Goal: Task Accomplishment & Management: Use online tool/utility

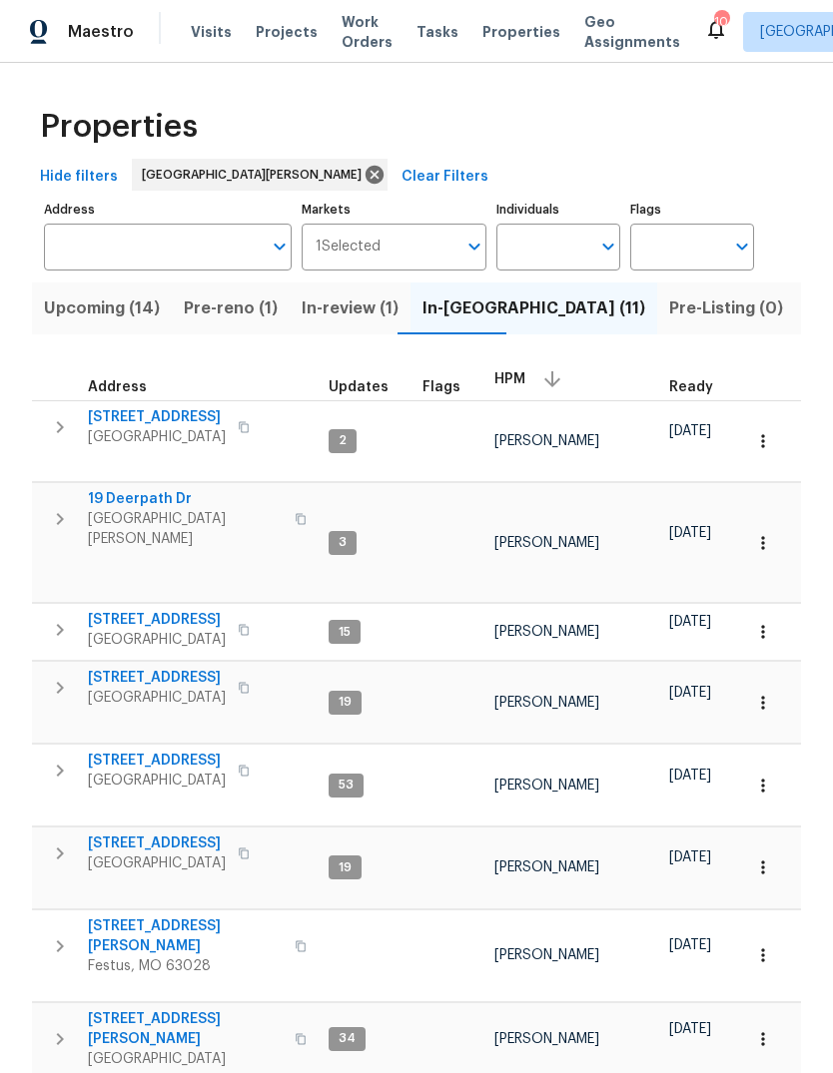
scroll to position [0, 50]
click at [214, 33] on span "Visits" at bounding box center [211, 32] width 41 height 20
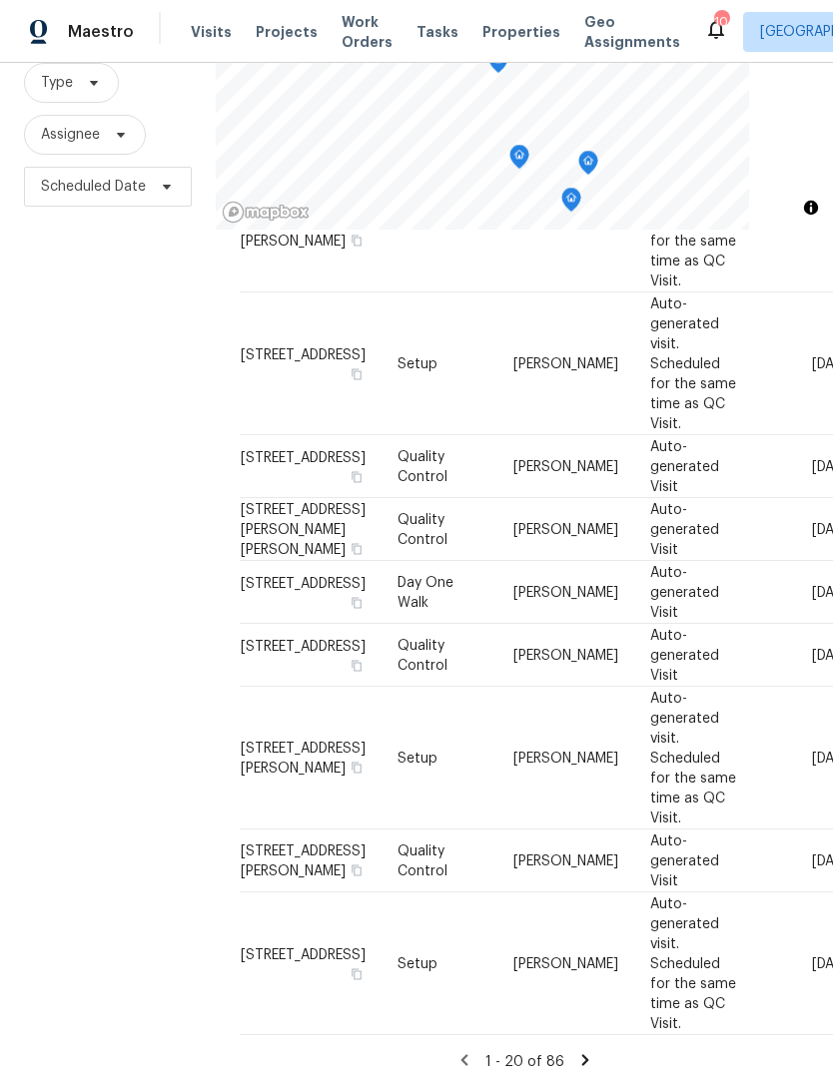
scroll to position [75, 0]
click at [588, 1051] on icon at bounding box center [585, 1060] width 18 height 18
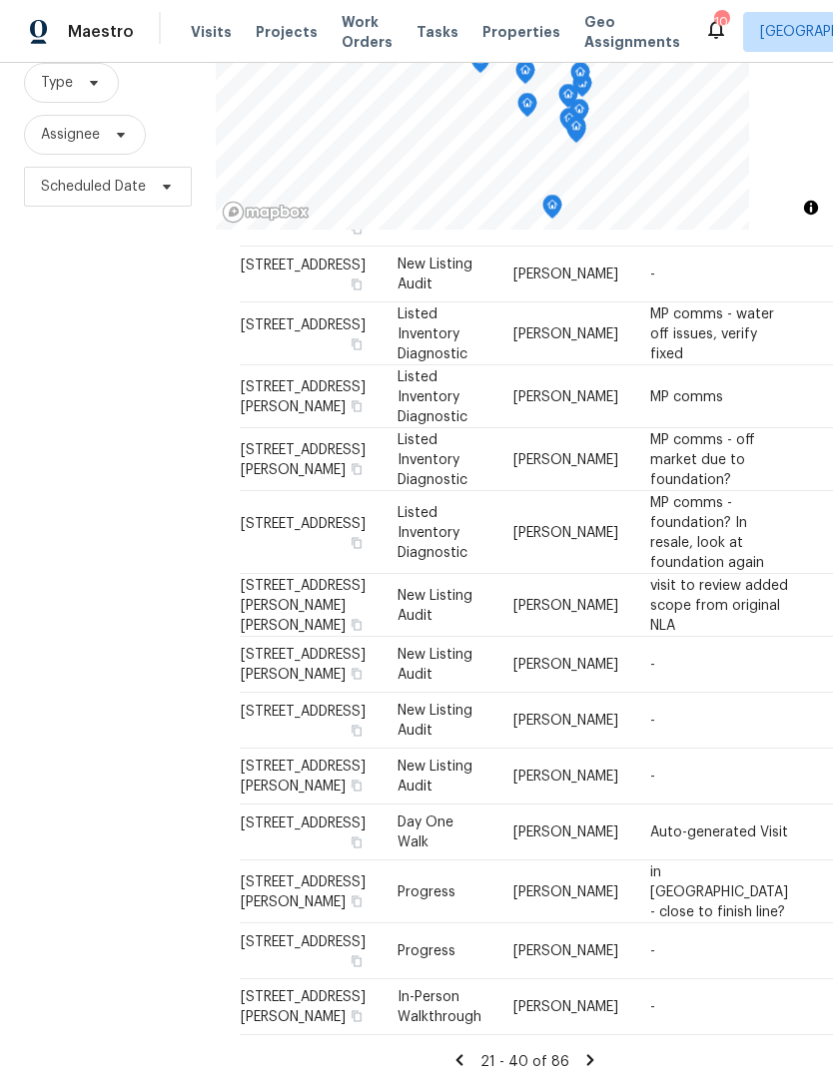
click at [593, 1051] on icon at bounding box center [590, 1060] width 18 height 18
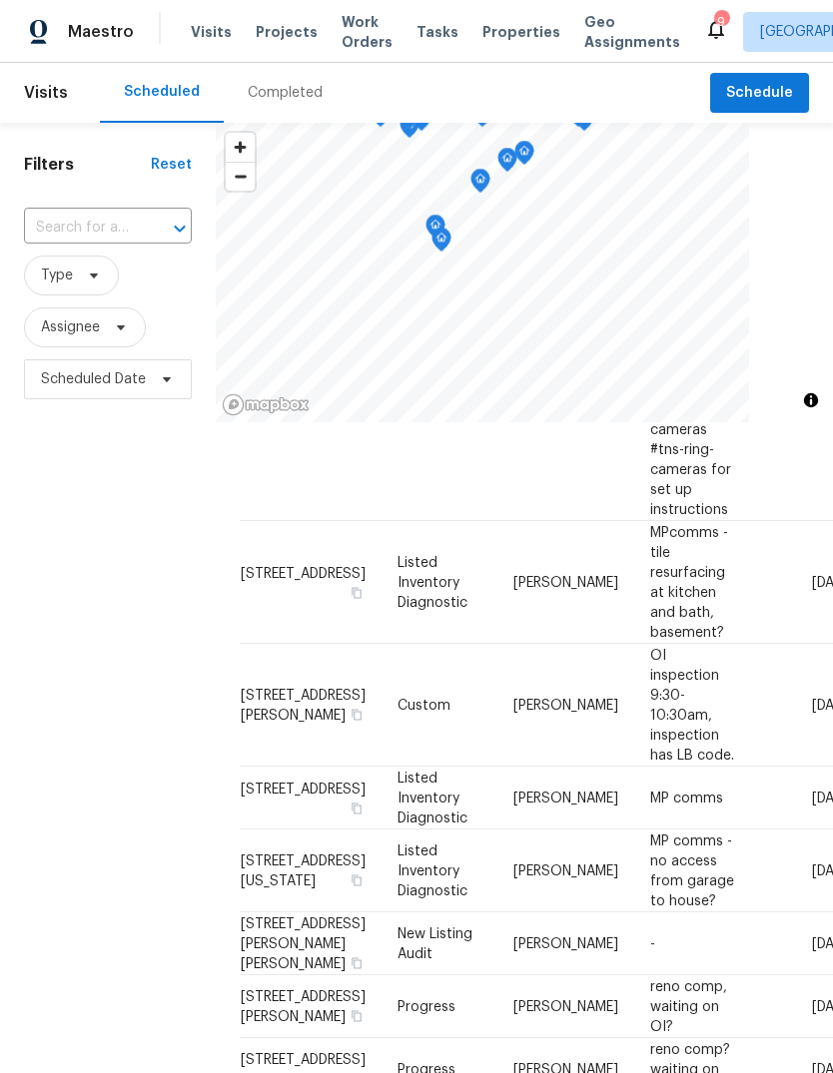
scroll to position [-5, 0]
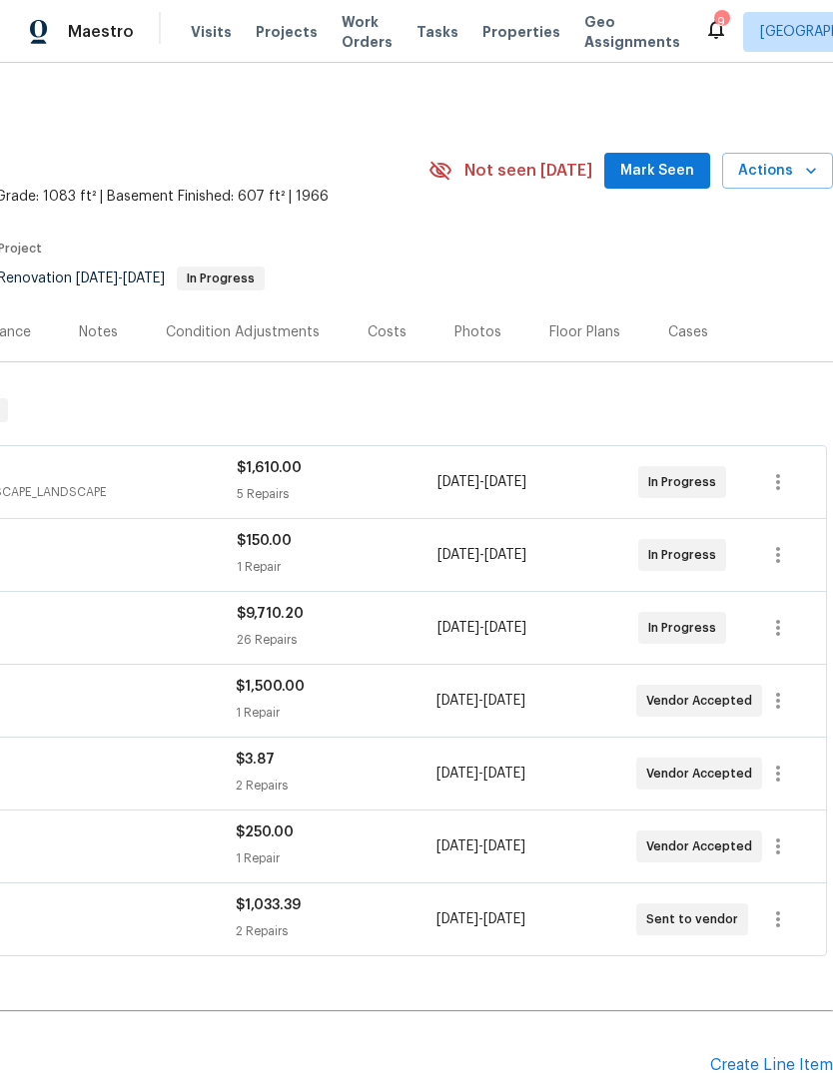
scroll to position [0, 296]
click at [679, 167] on span "Mark Seen" at bounding box center [657, 171] width 74 height 25
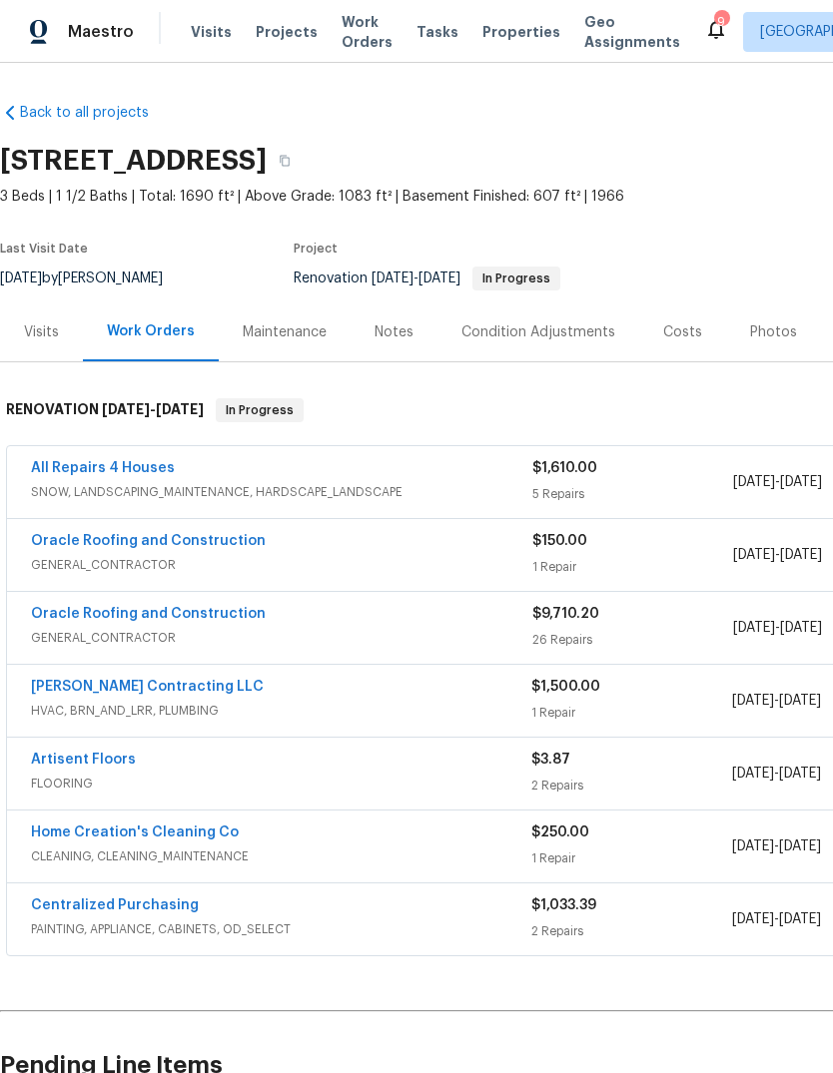
scroll to position [0, 0]
